Goal: Information Seeking & Learning: Learn about a topic

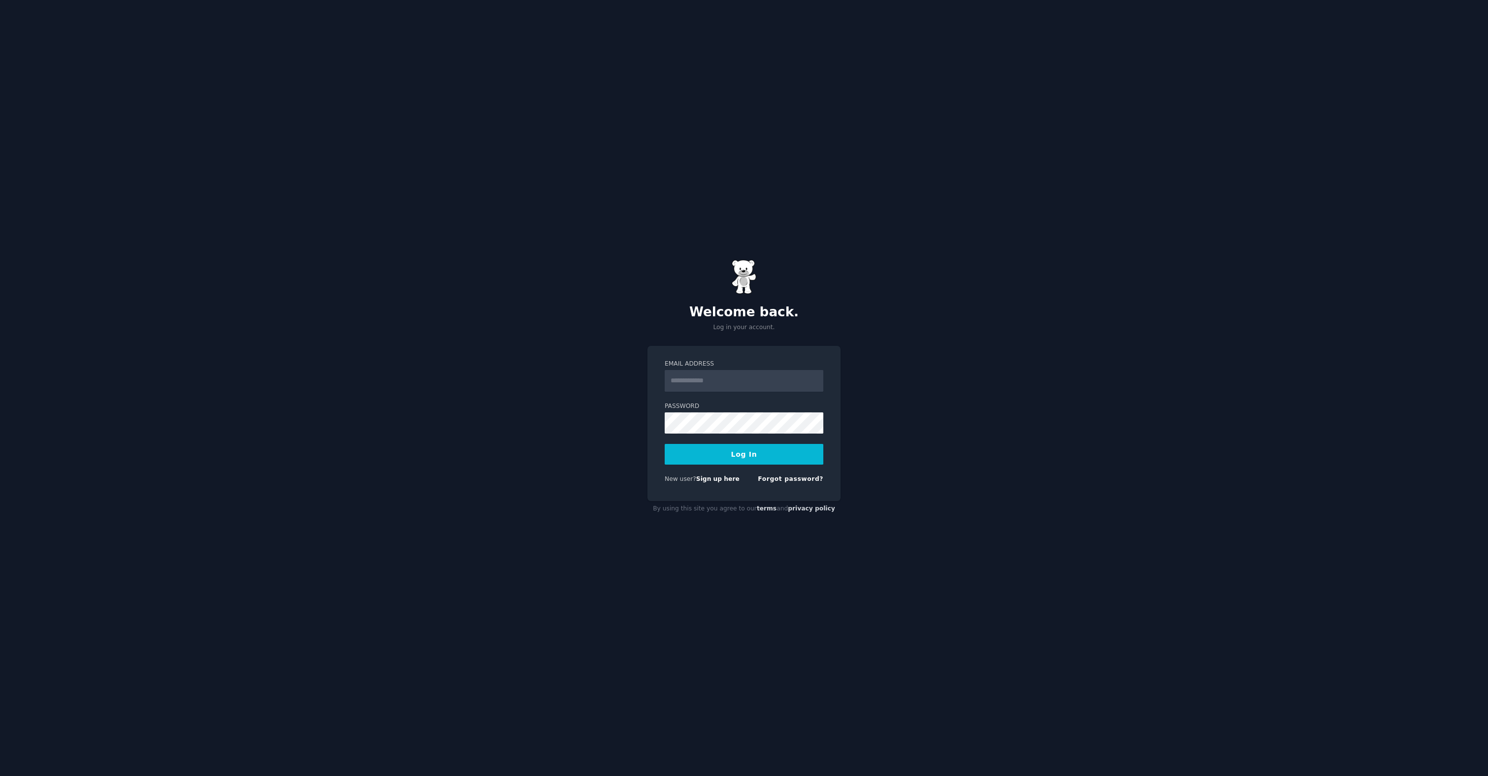
click at [705, 371] on input "Email Address" at bounding box center [744, 381] width 159 height 22
type input "**********"
click at [668, 483] on div "New user? Sign up here" at bounding box center [702, 479] width 75 height 9
click at [808, 478] on link "Forgot password?" at bounding box center [791, 478] width 66 height 7
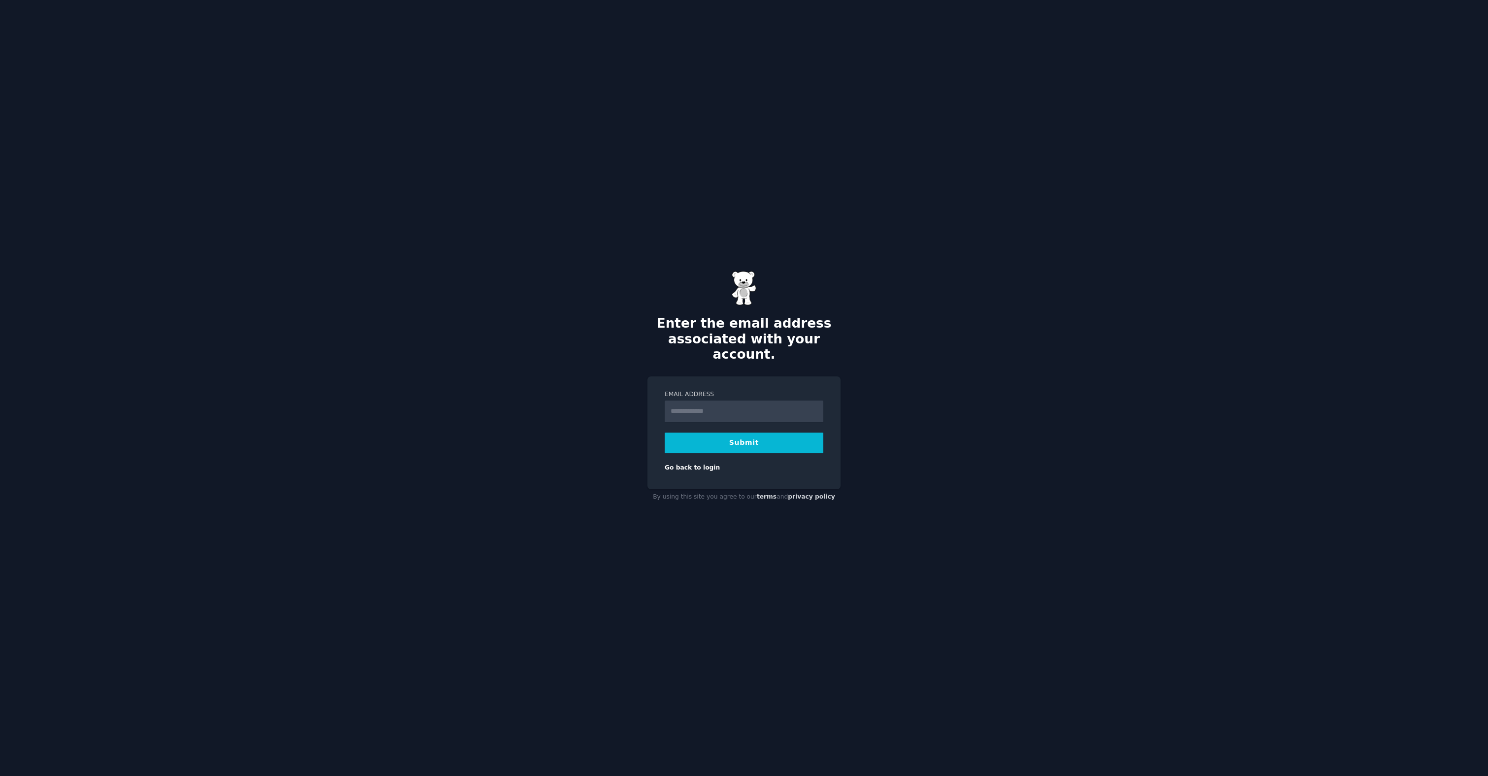
click at [698, 403] on input "Email Address" at bounding box center [744, 412] width 159 height 22
type input "**********"
click at [715, 438] on button "Submit" at bounding box center [744, 443] width 159 height 21
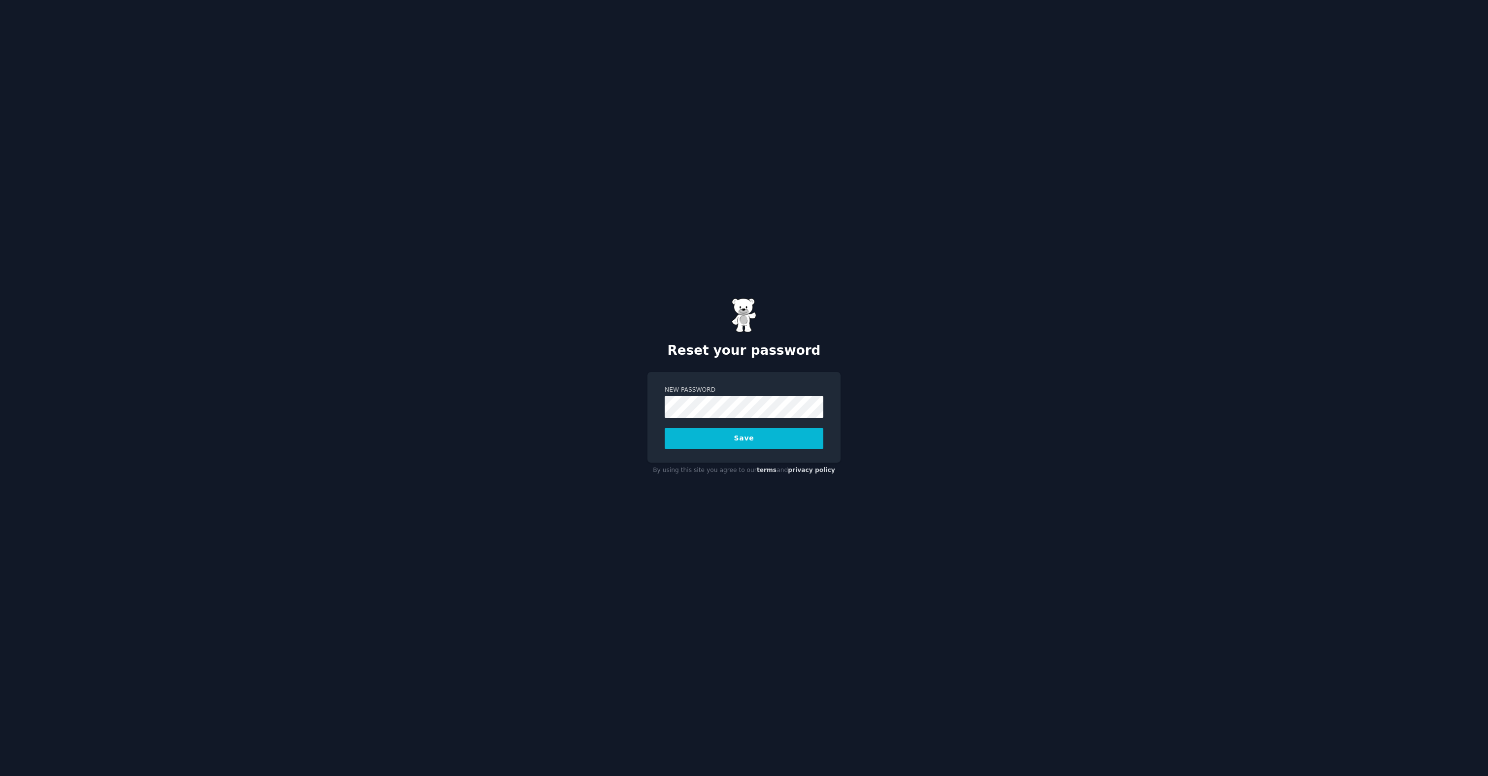
click at [768, 434] on button "Save" at bounding box center [744, 438] width 159 height 21
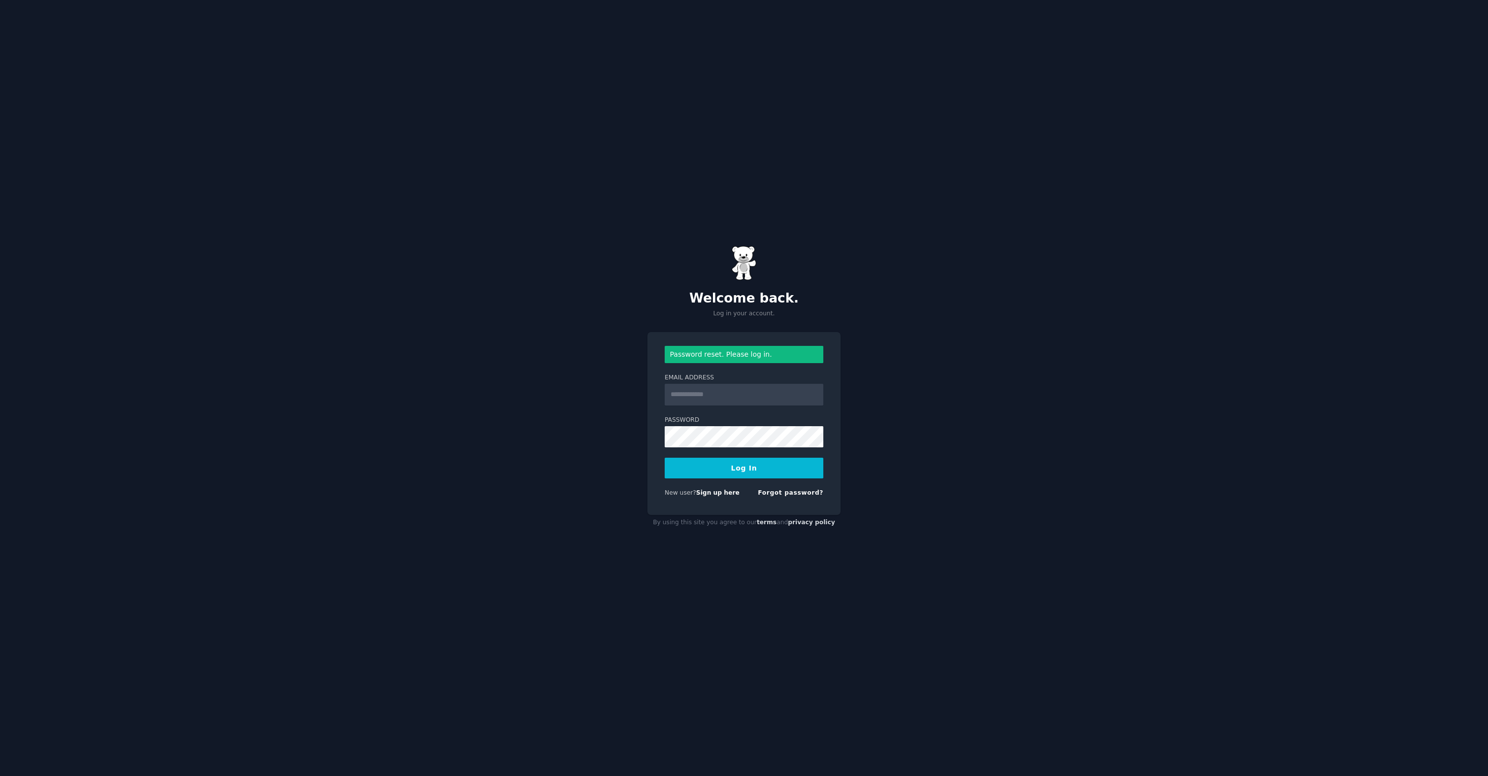
click at [732, 385] on input "Email Address" at bounding box center [744, 395] width 159 height 22
type input "**********"
click at [748, 467] on button "Log In" at bounding box center [744, 468] width 159 height 21
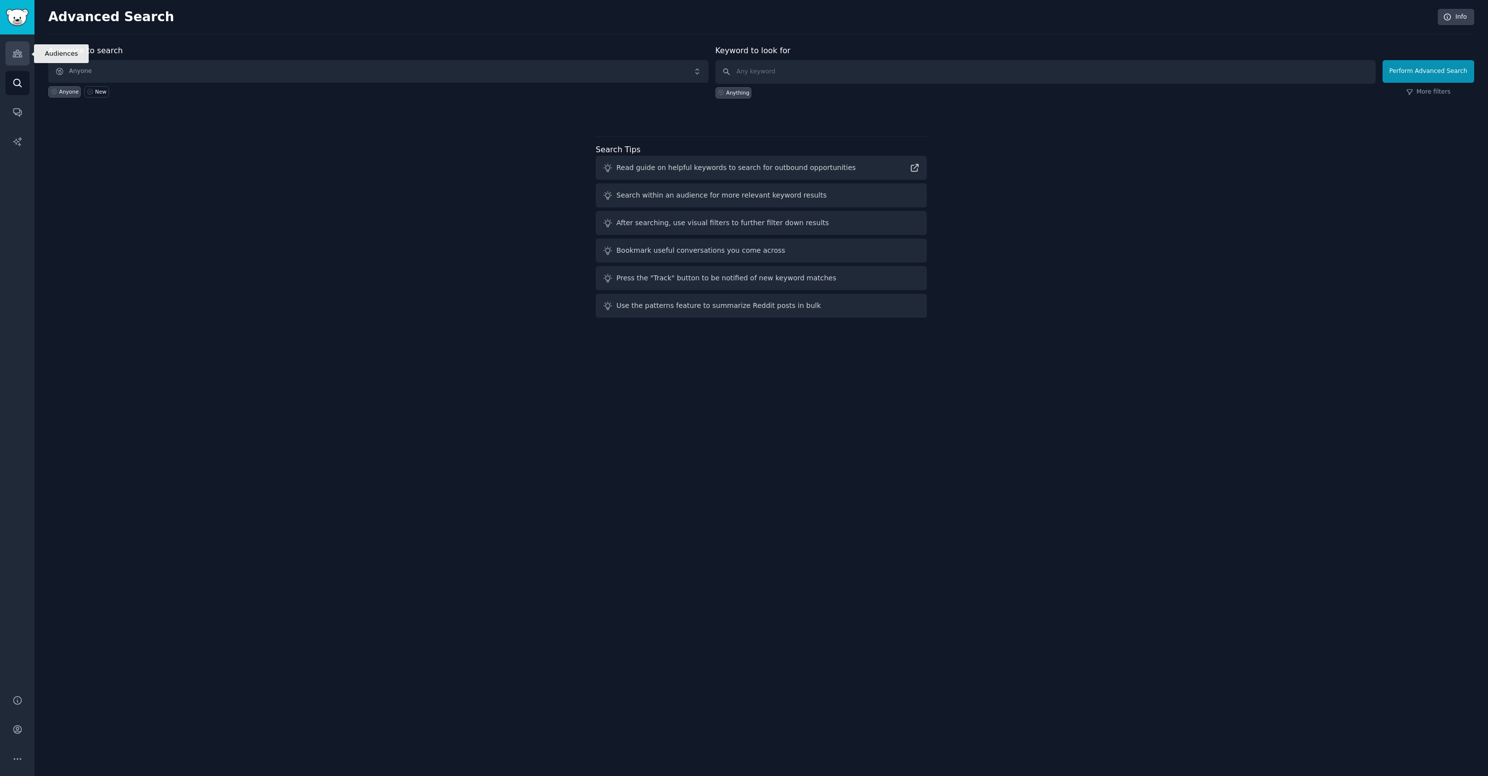
click at [18, 50] on icon "Sidebar" at bounding box center [17, 53] width 9 height 7
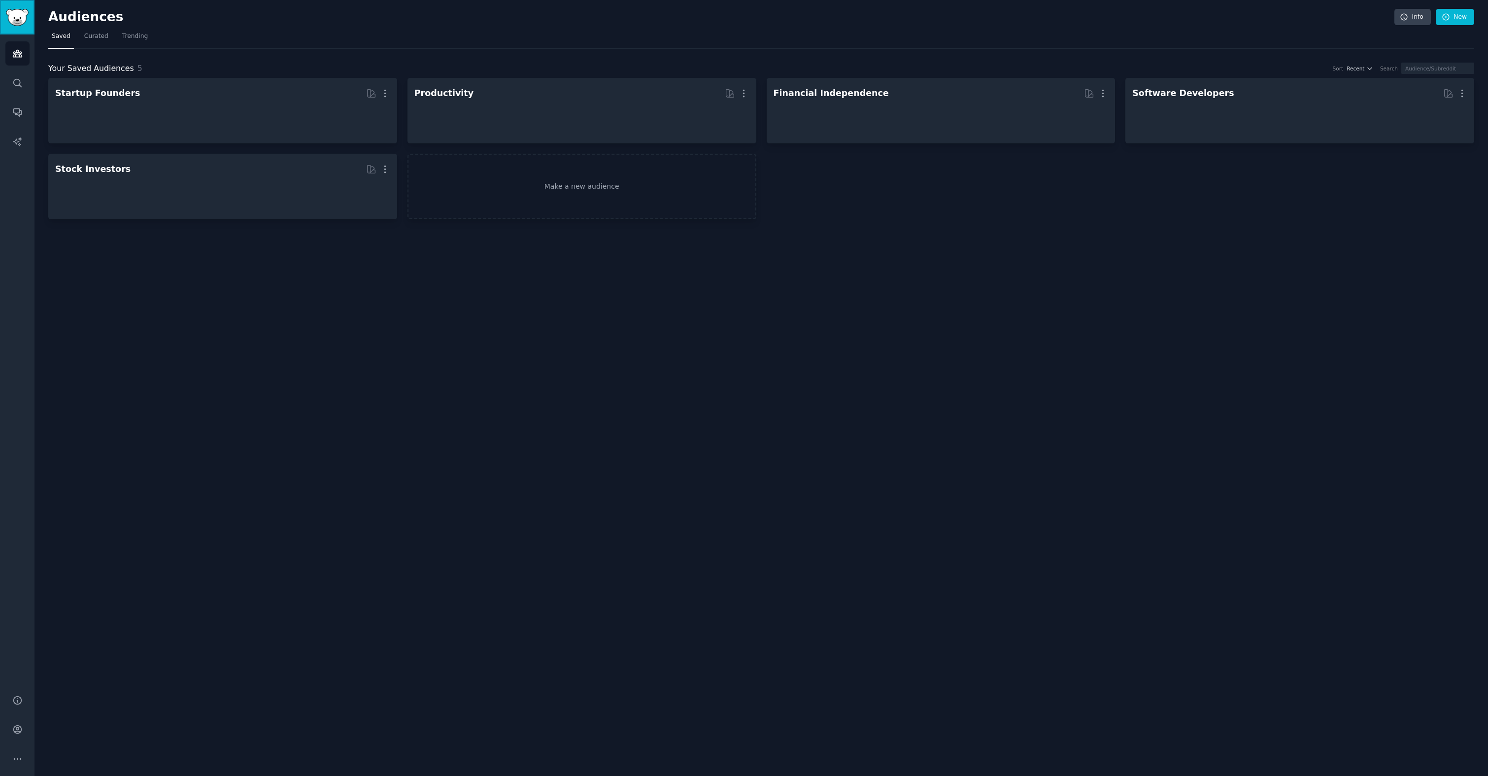
click at [17, 22] on img "Sidebar" at bounding box center [17, 17] width 23 height 17
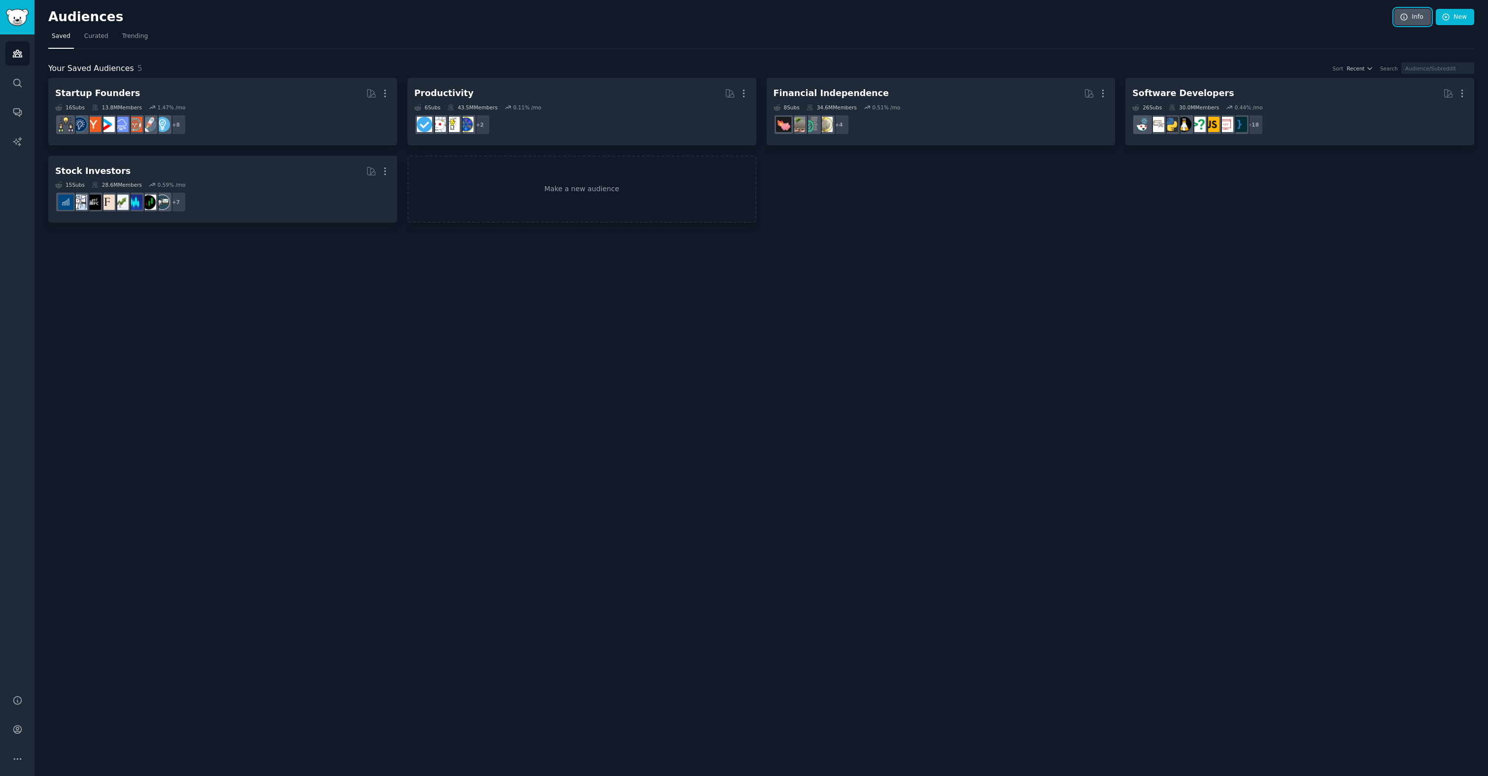
click at [1406, 17] on icon at bounding box center [1404, 17] width 9 height 9
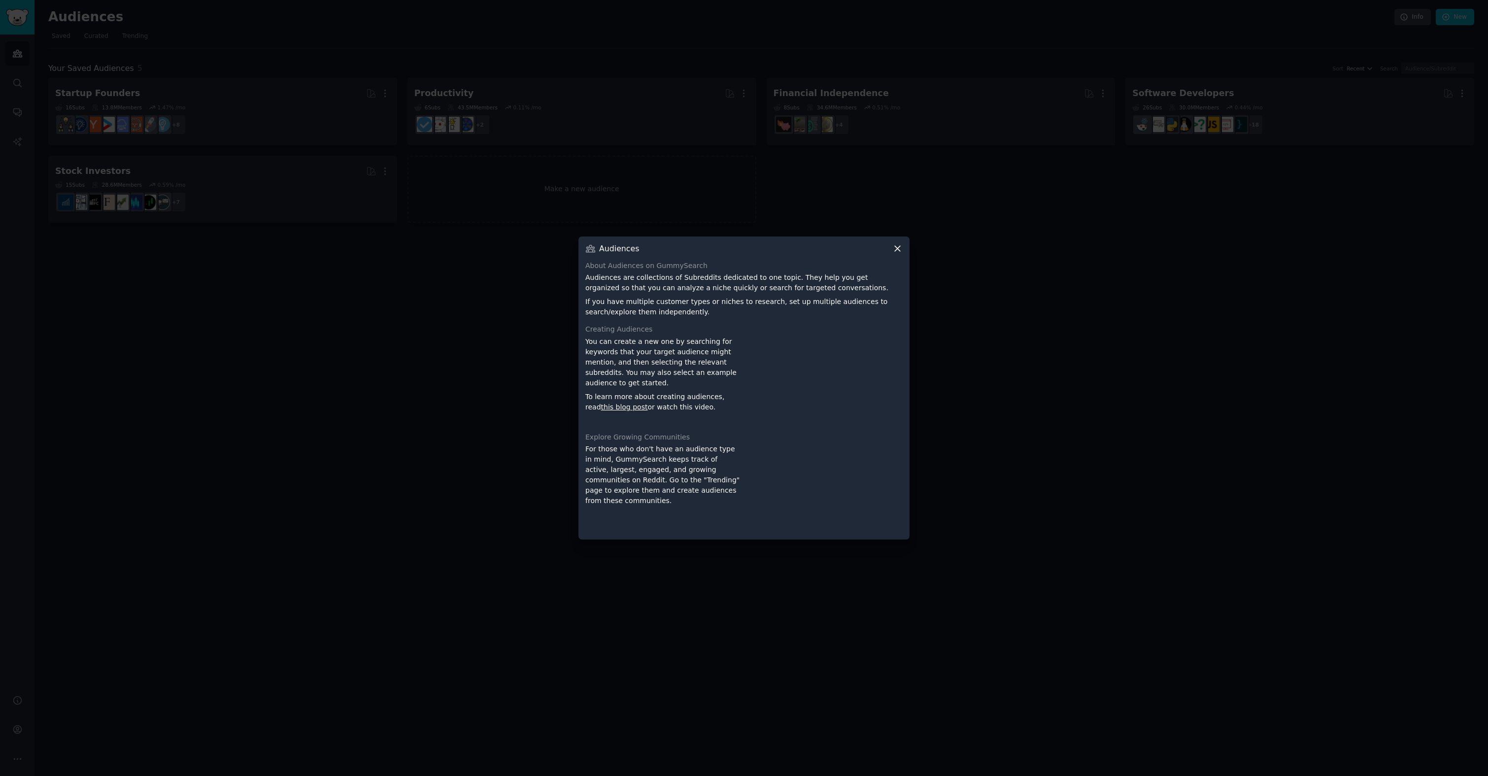
click at [1407, 14] on div at bounding box center [744, 388] width 1488 height 776
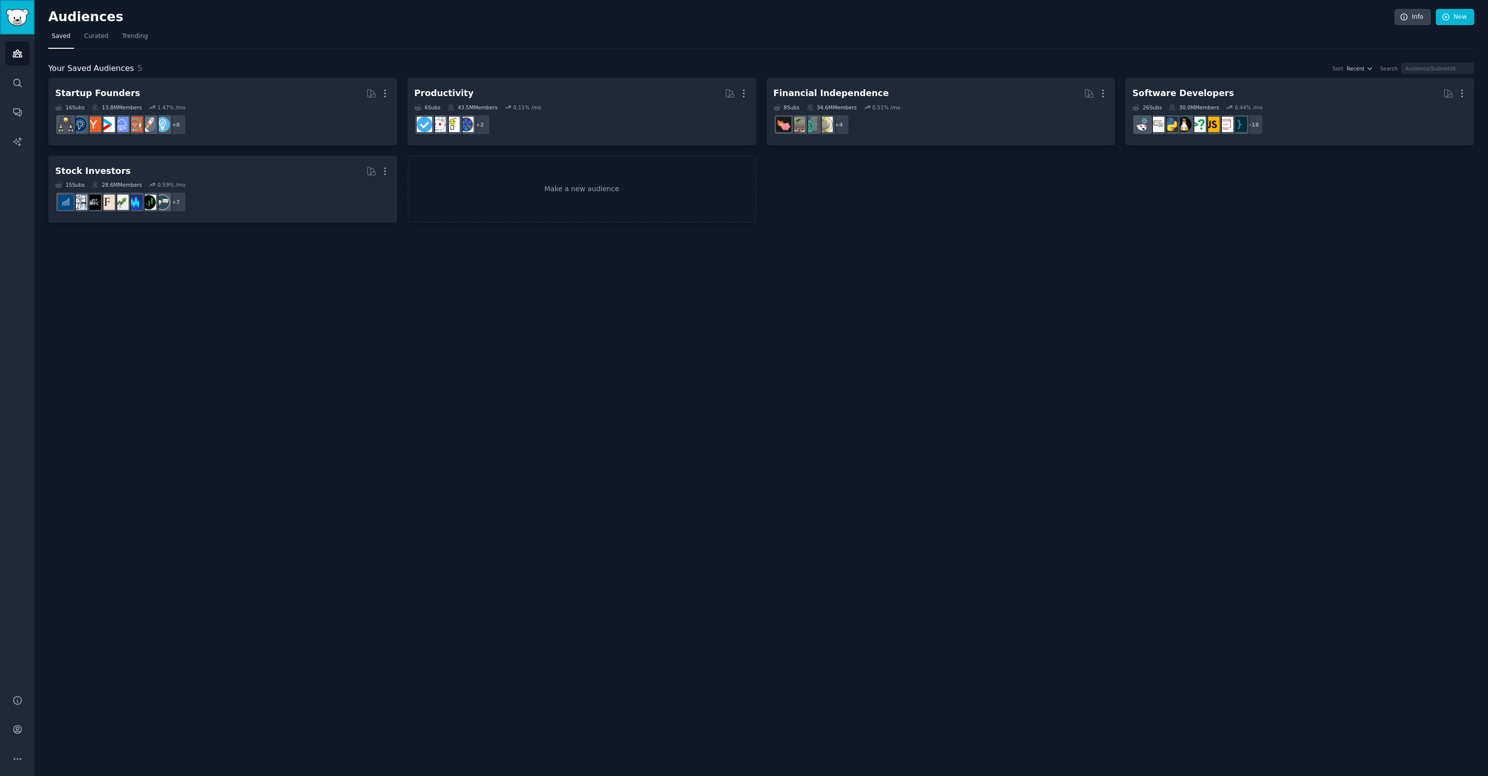
click at [12, 11] on img "Sidebar" at bounding box center [17, 17] width 23 height 17
click at [128, 37] on span "Trending" at bounding box center [135, 36] width 26 height 9
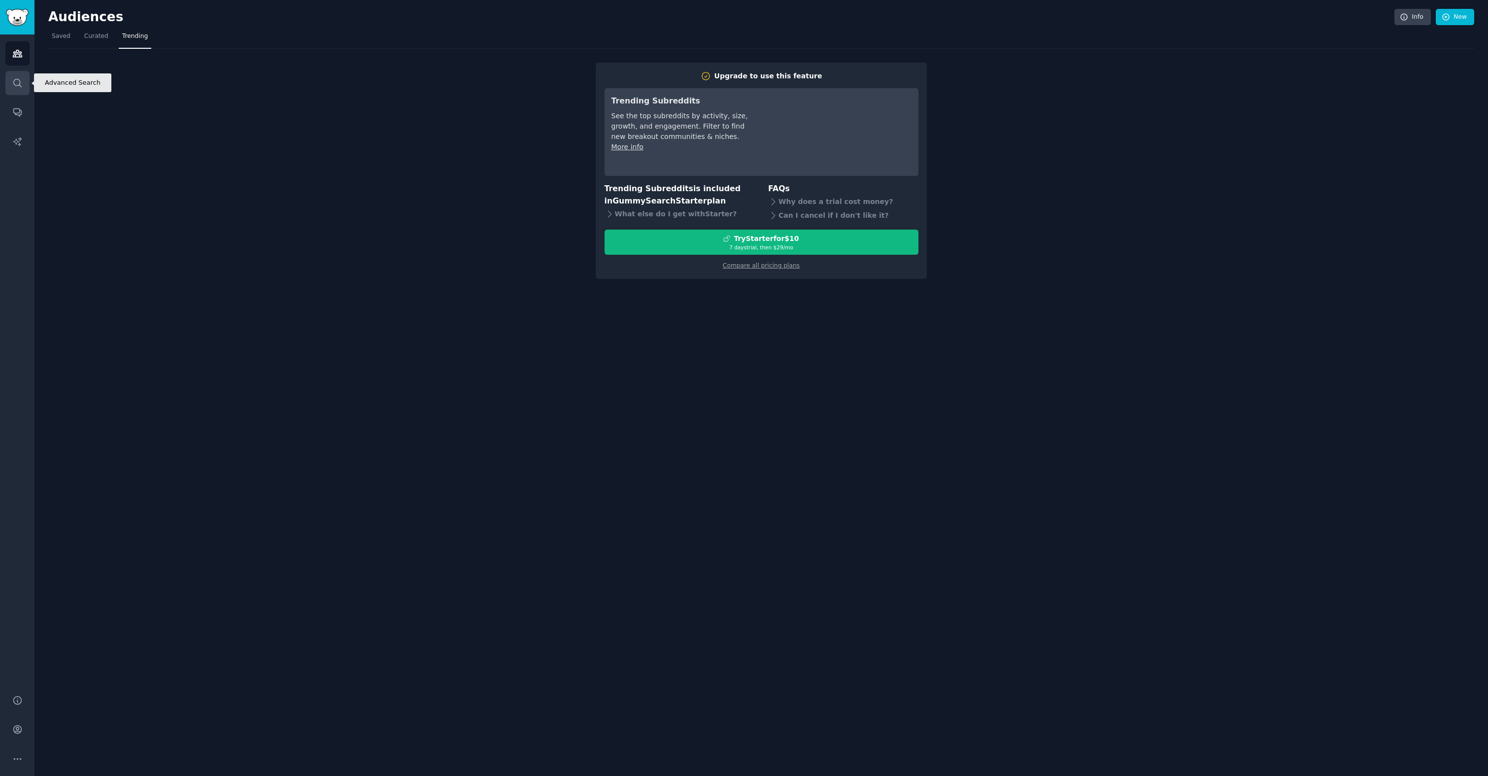
click at [23, 89] on link "Search" at bounding box center [17, 83] width 24 height 24
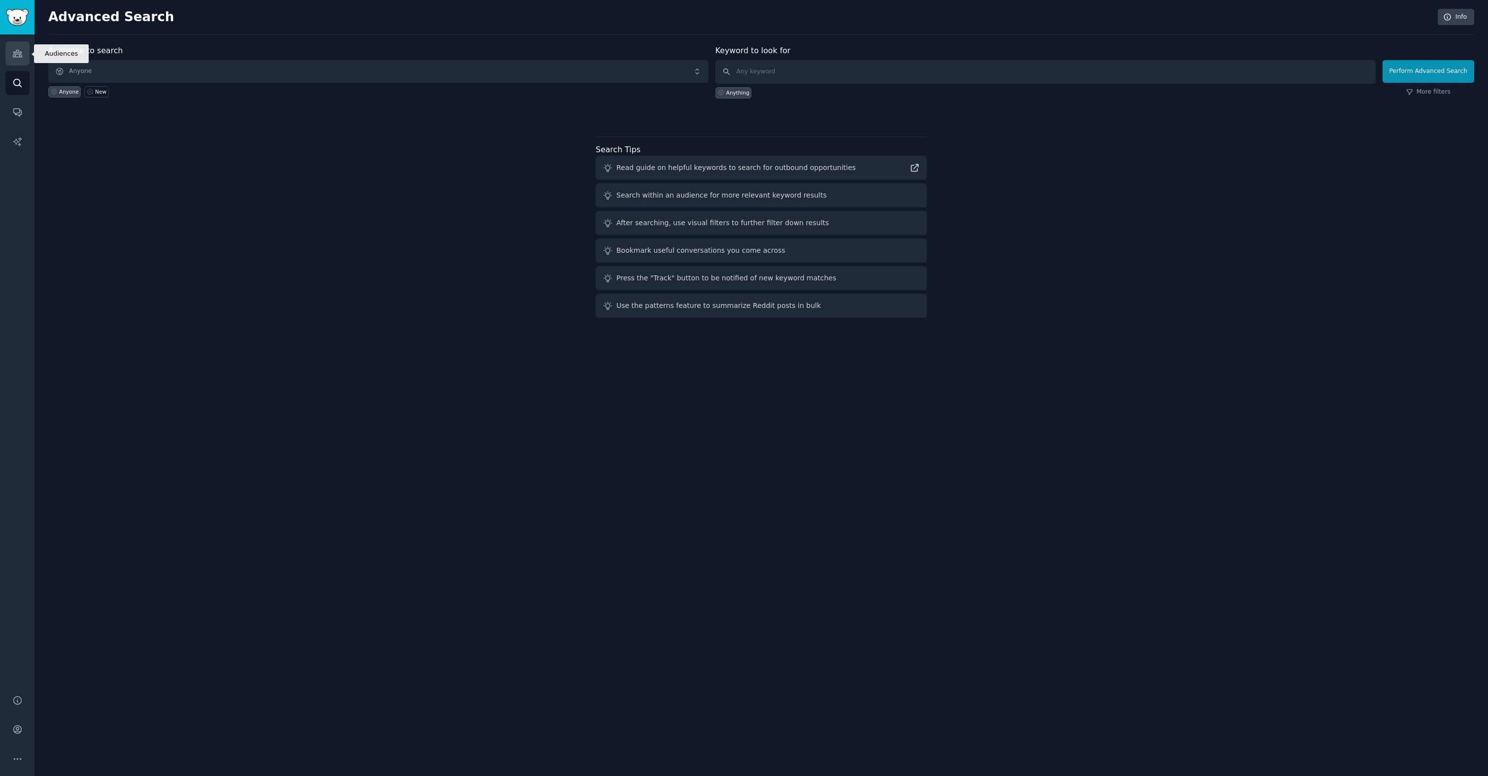
click at [16, 55] on icon "Sidebar" at bounding box center [17, 53] width 9 height 7
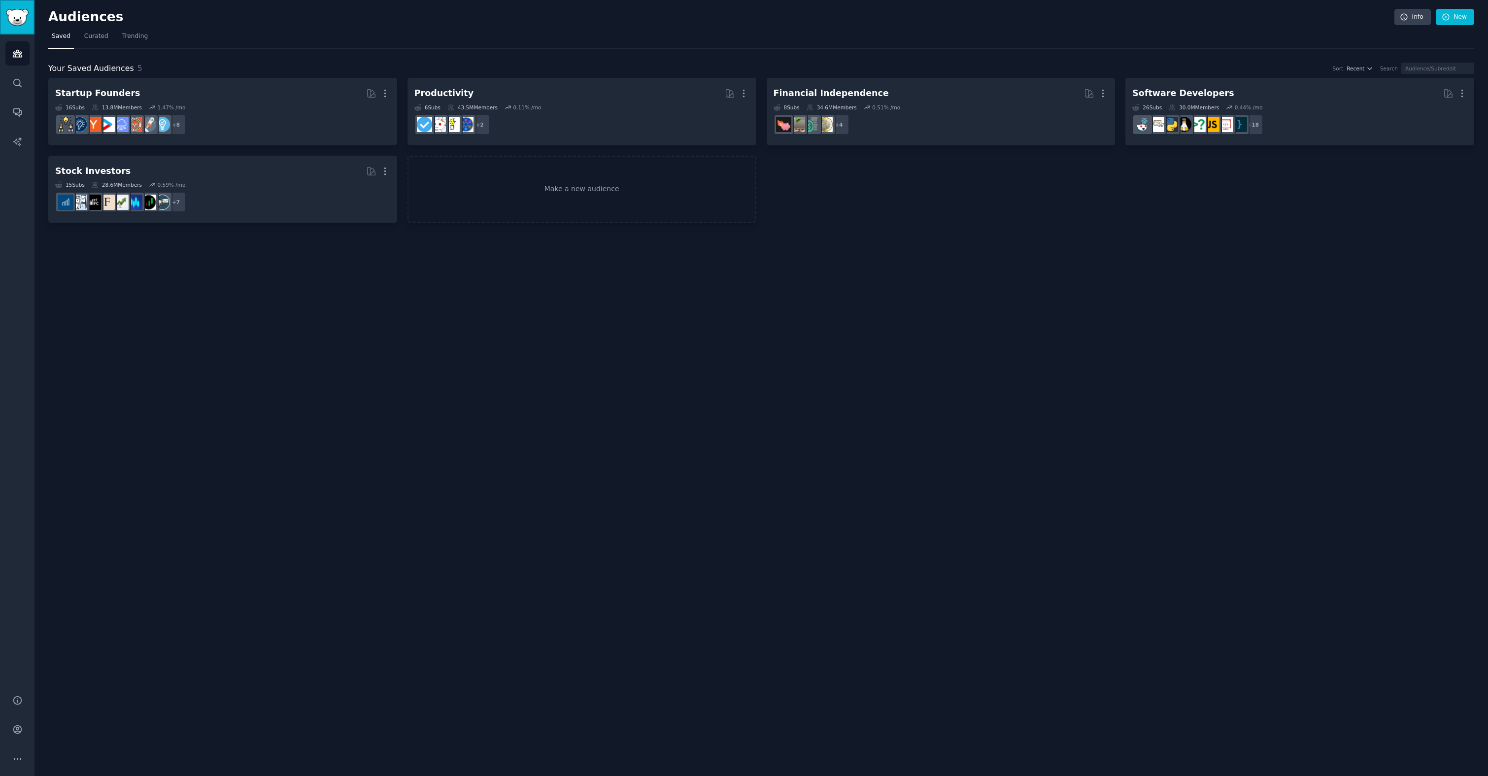
click at [12, 10] on img "Sidebar" at bounding box center [17, 17] width 23 height 17
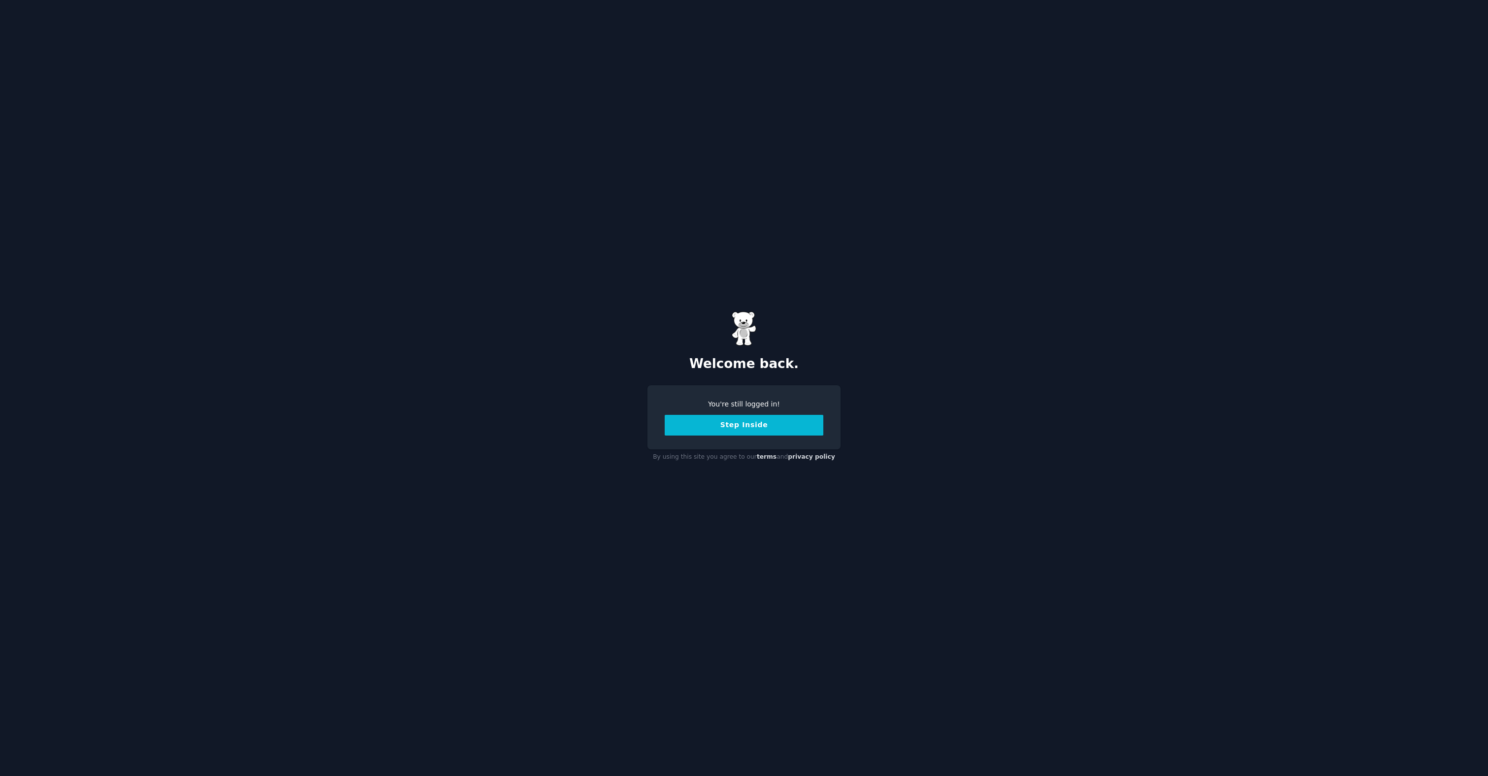
click at [727, 431] on button "Step Inside" at bounding box center [744, 425] width 159 height 21
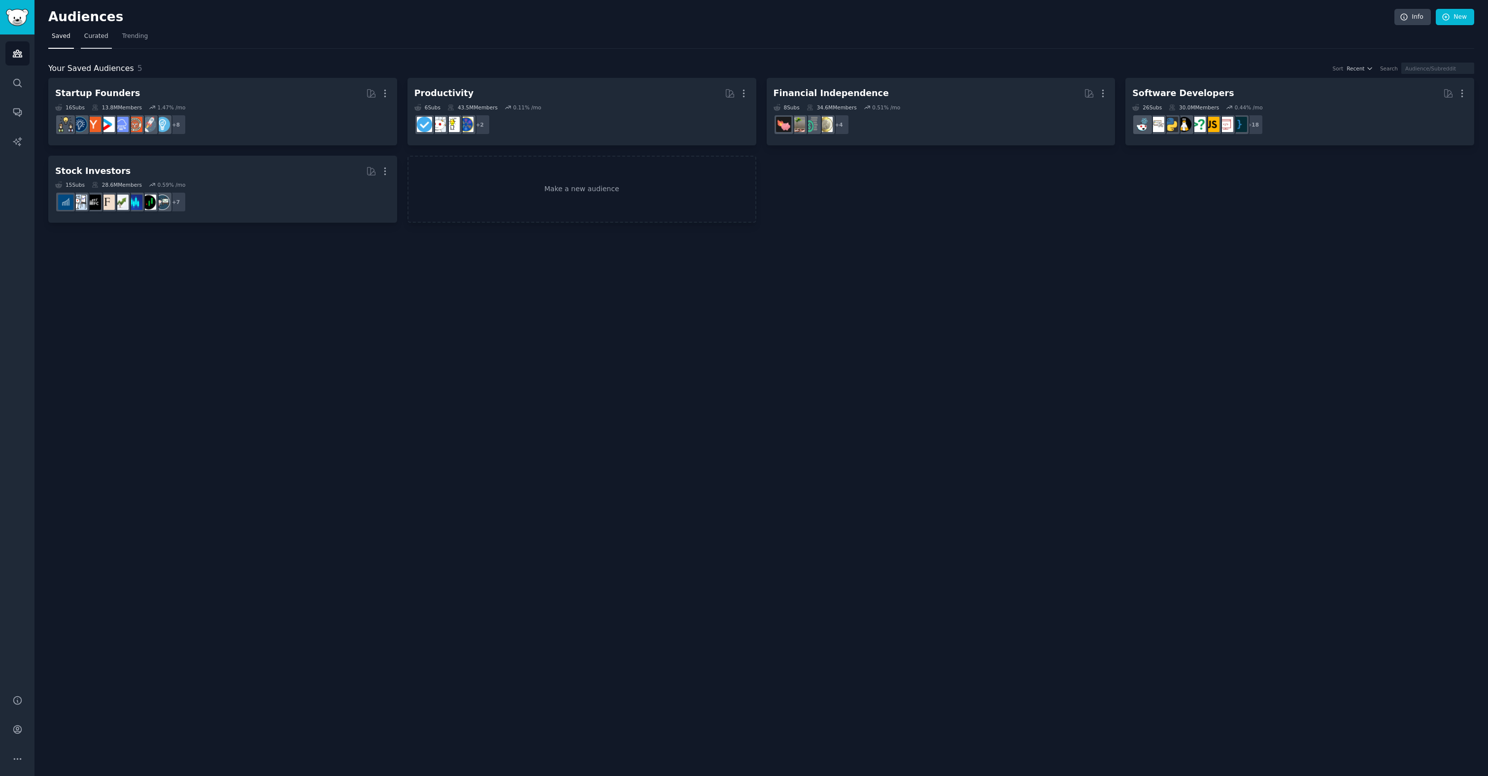
click at [98, 39] on span "Curated" at bounding box center [96, 36] width 24 height 9
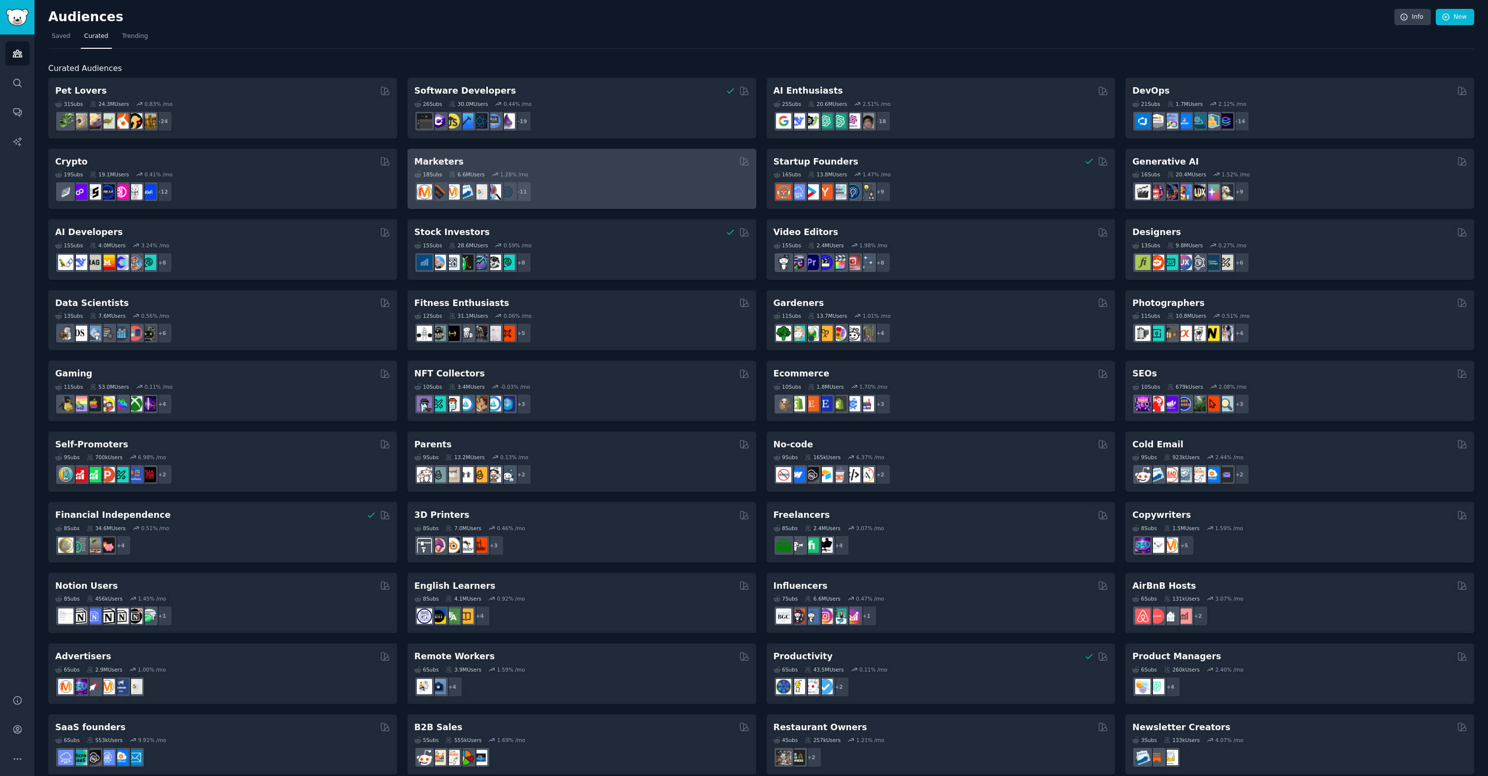
click at [537, 161] on div "Marketers" at bounding box center [581, 162] width 335 height 12
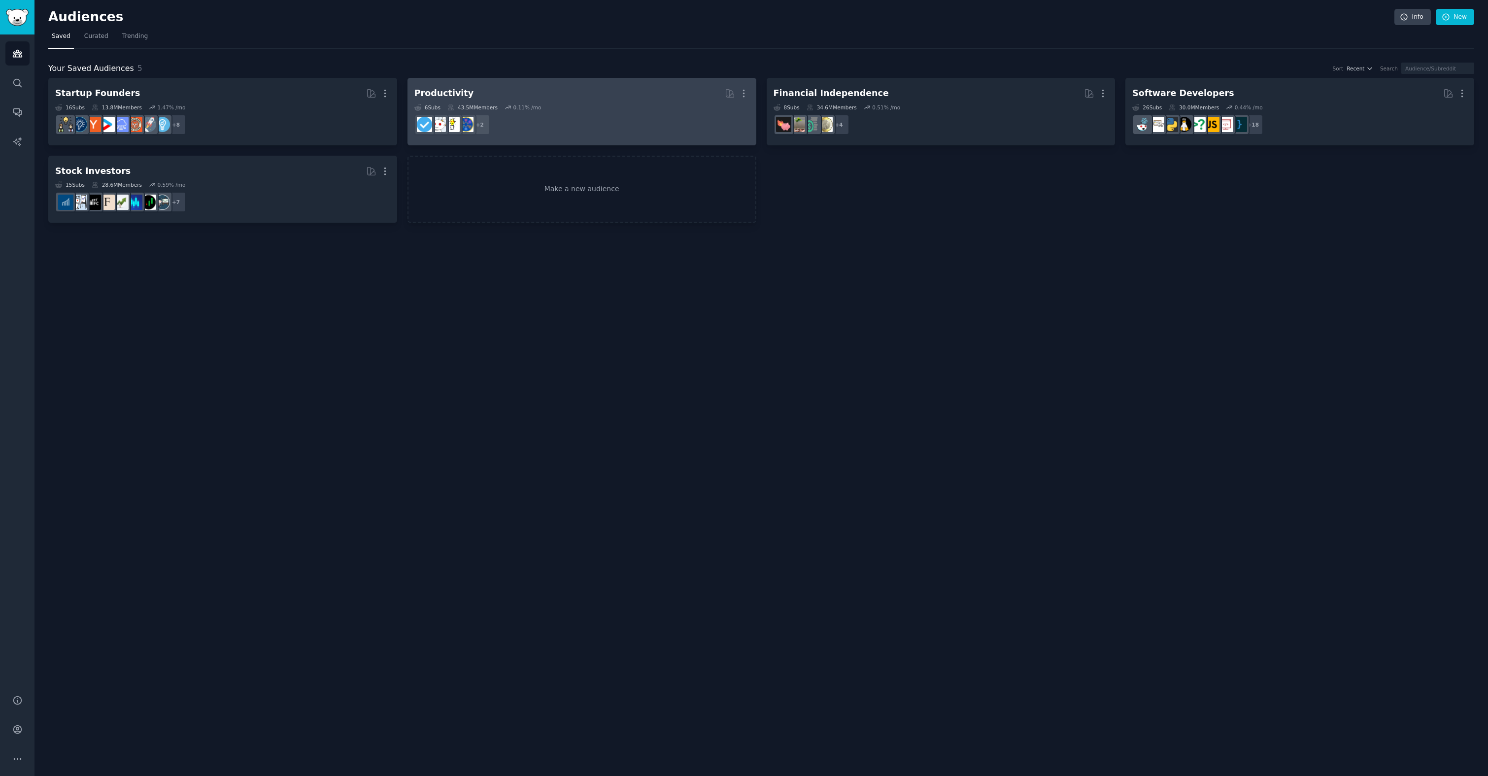
click at [618, 116] on dd "+ 2" at bounding box center [581, 125] width 335 height 28
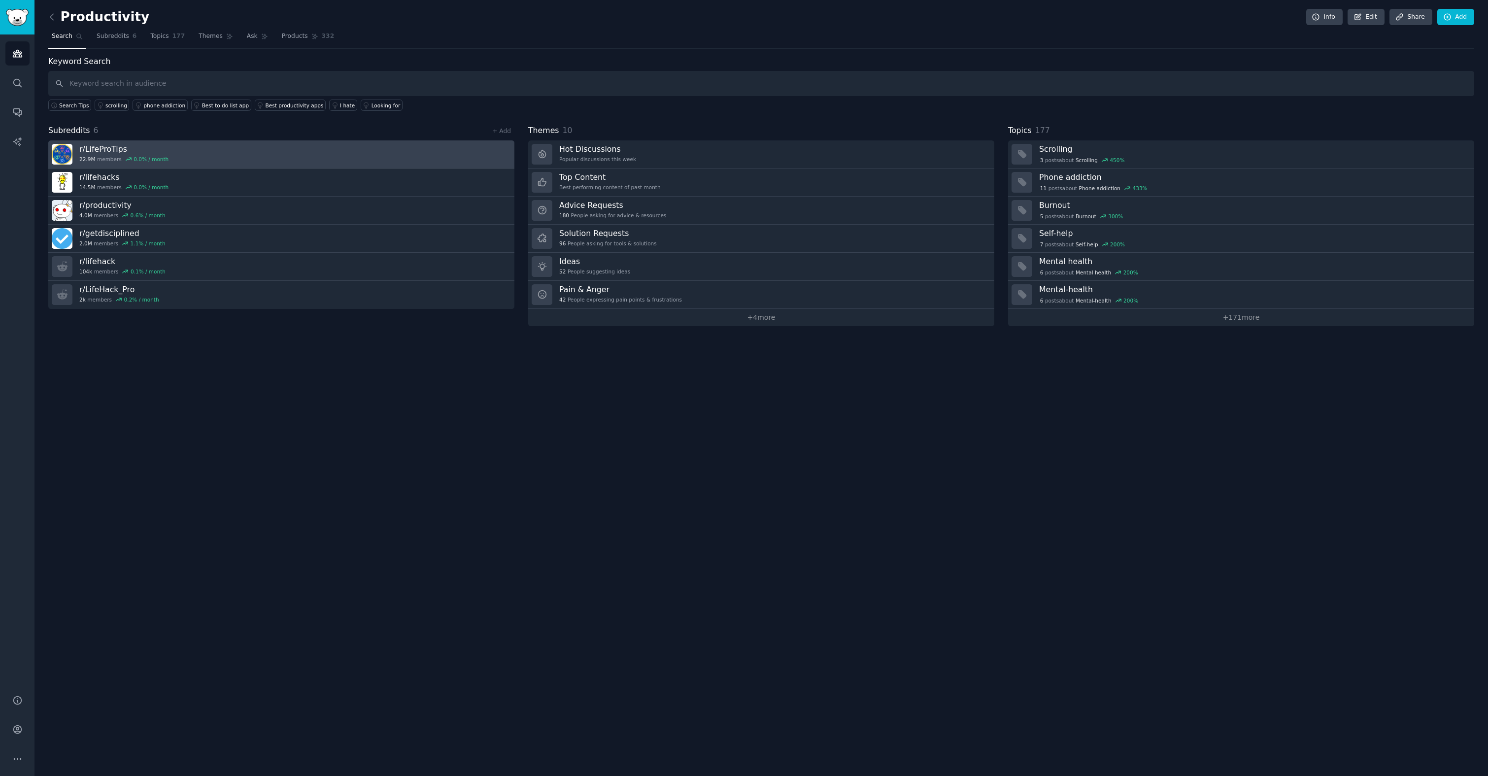
click at [187, 154] on link "r/ LifeProTips 22.9M members 0.0 % / month" at bounding box center [281, 154] width 466 height 28
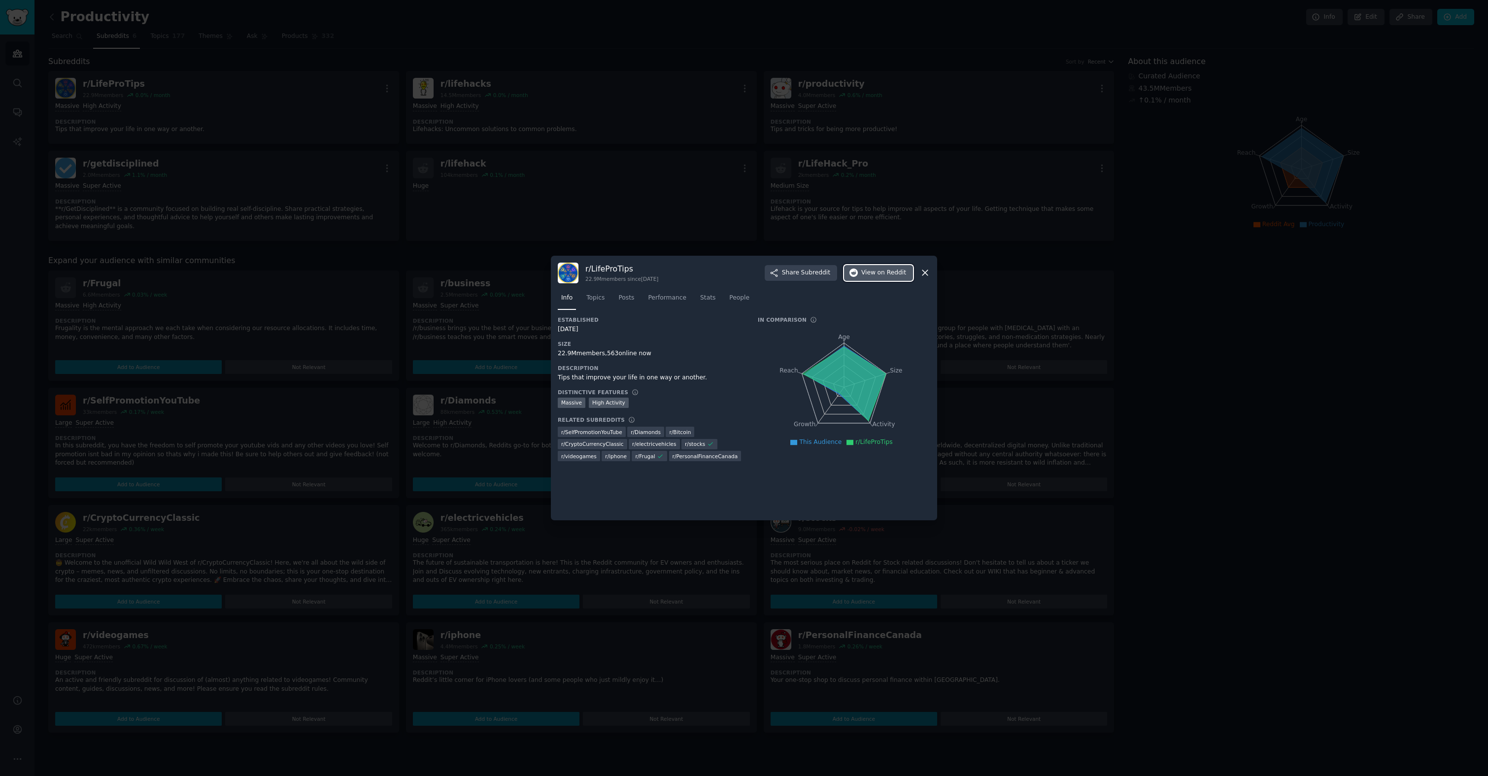
click at [865, 275] on span "View on Reddit" at bounding box center [883, 272] width 45 height 9
click at [926, 277] on icon at bounding box center [925, 272] width 10 height 10
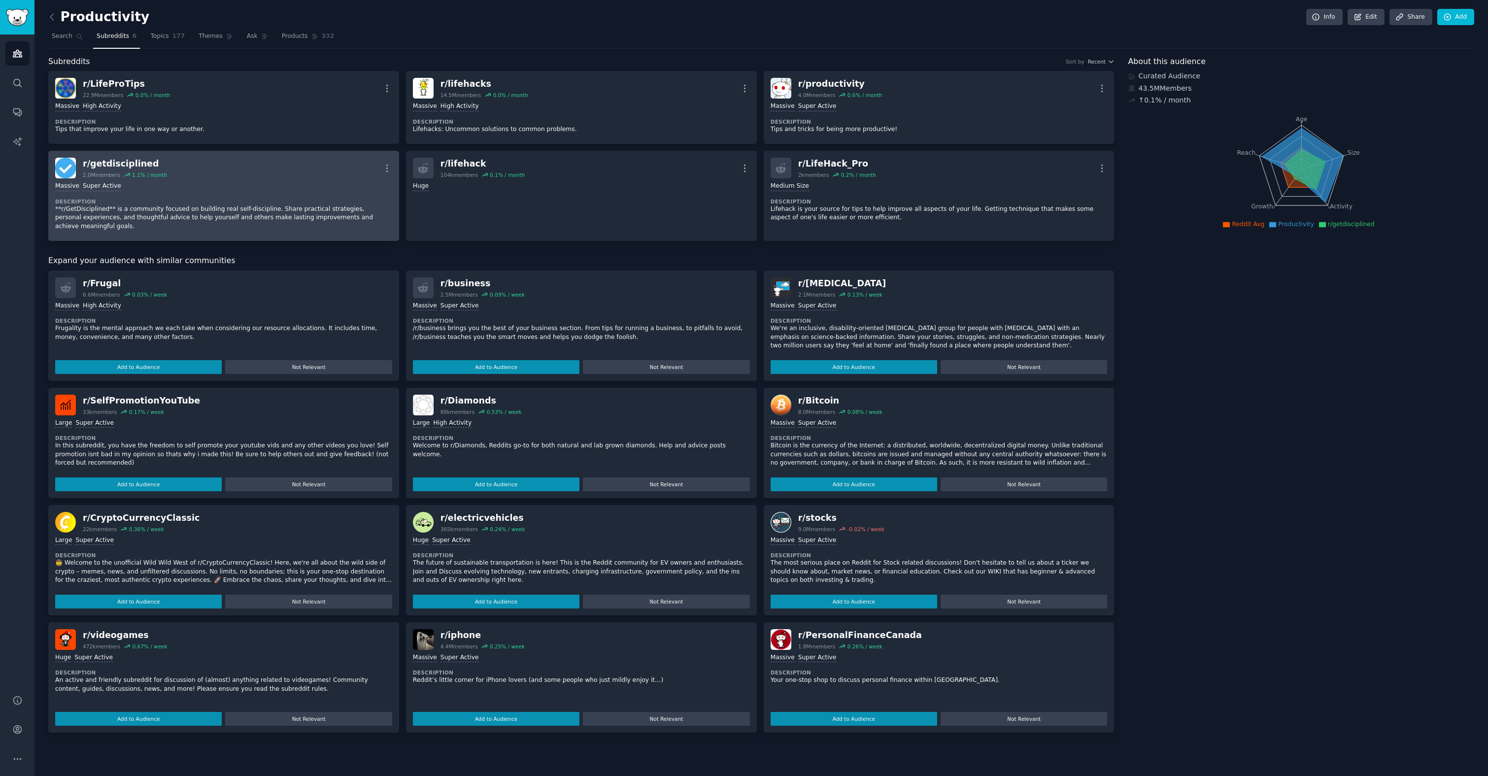
click at [112, 166] on div "r/ getdisciplined" at bounding box center [125, 164] width 84 height 12
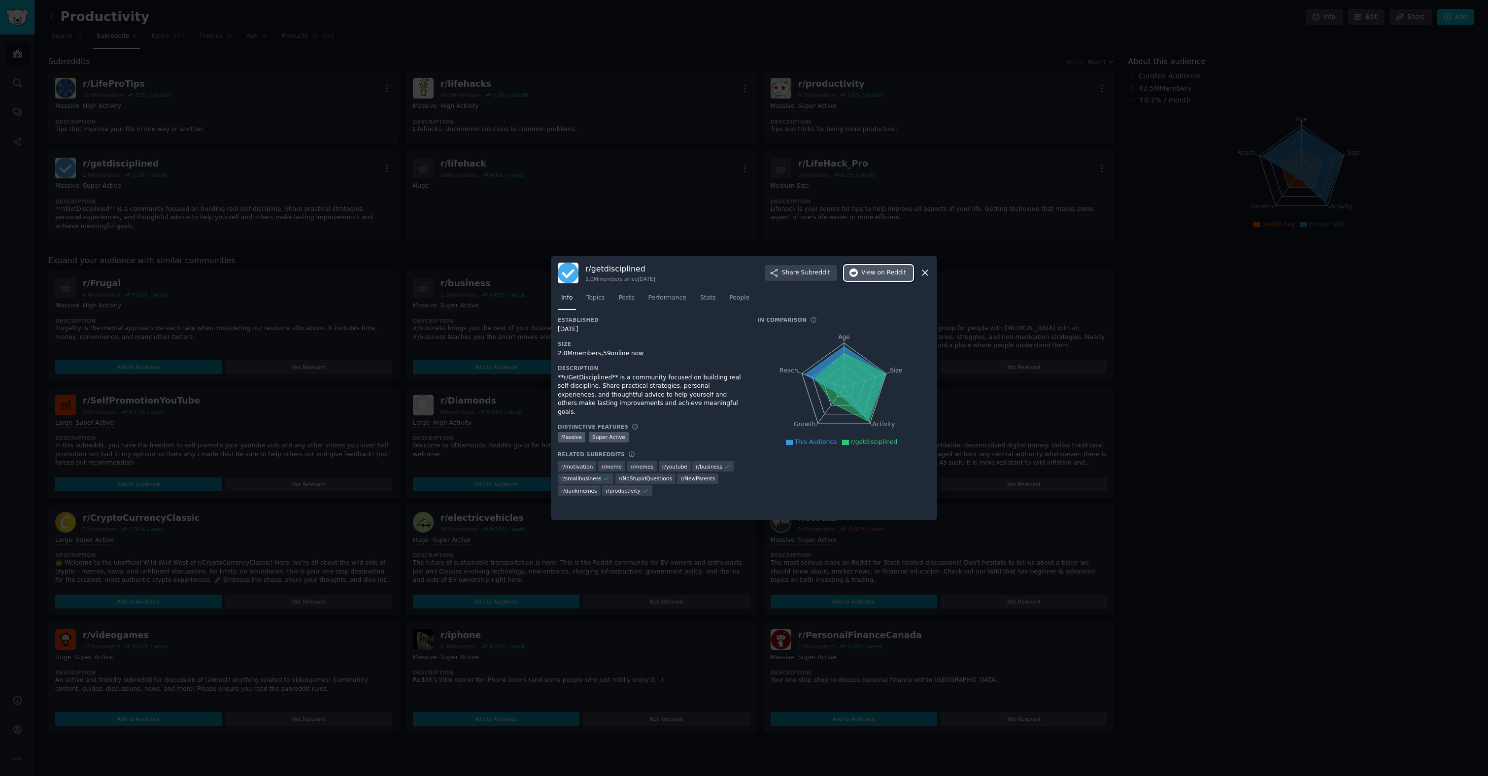
click at [889, 273] on span "on Reddit" at bounding box center [891, 272] width 29 height 9
